Goal: Task Accomplishment & Management: Use online tool/utility

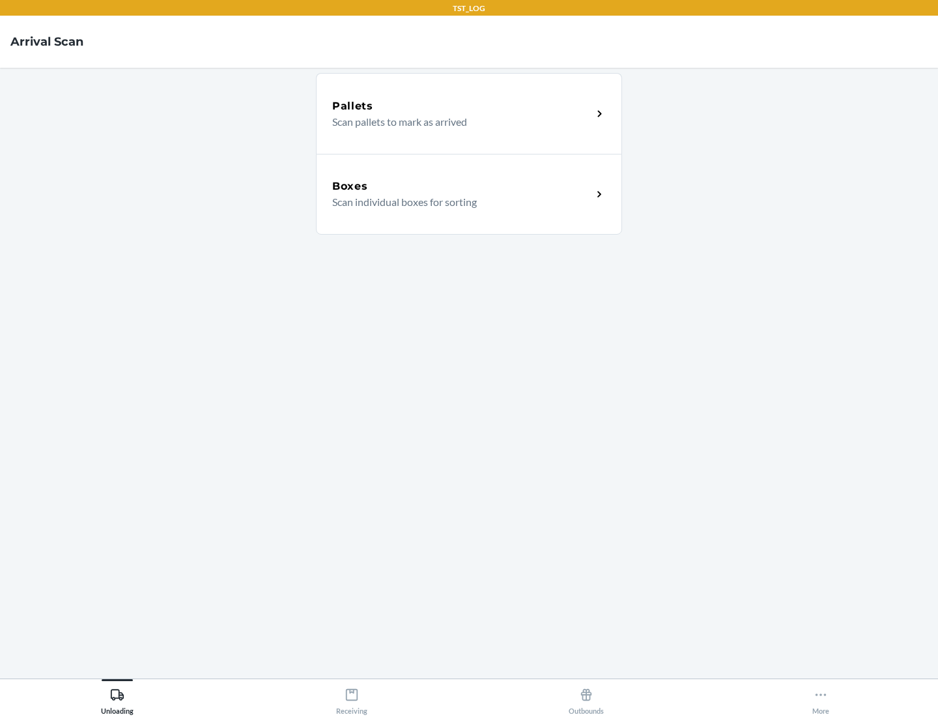
click at [462, 186] on div "Boxes" at bounding box center [462, 187] width 260 height 16
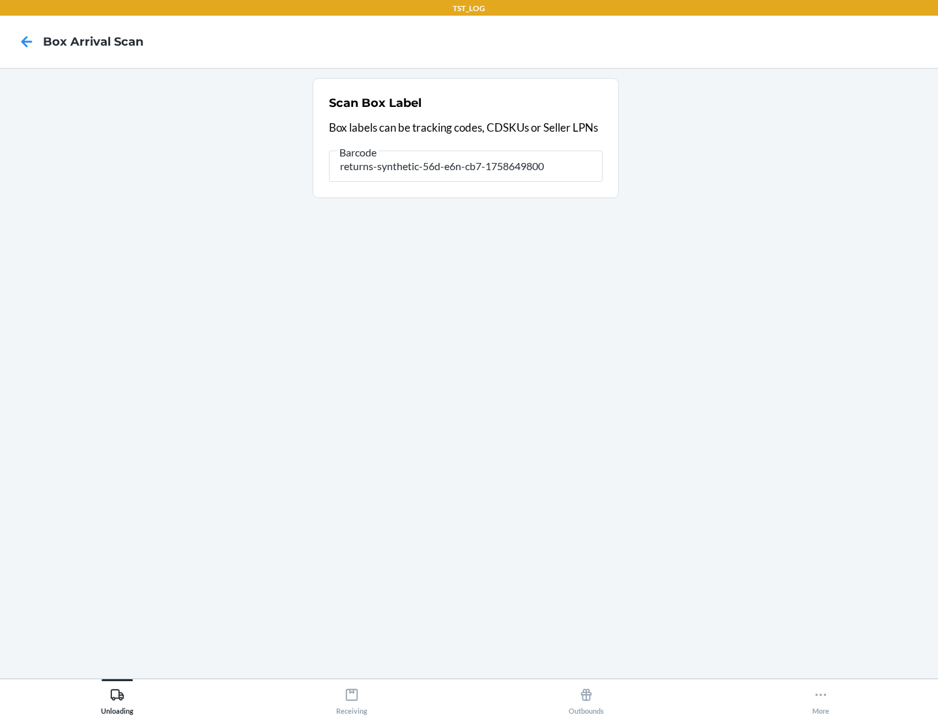
type input "returns-synthetic-56d-e6n-cb7-1758649800"
